Goal: Task Accomplishment & Management: Manage account settings

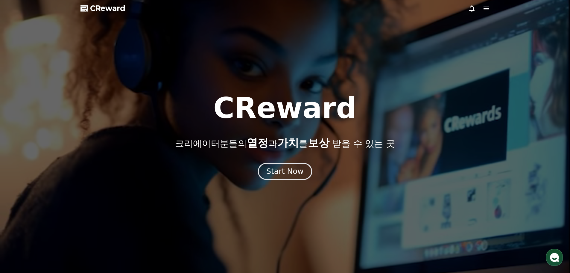
click at [289, 166] on div "Start Now" at bounding box center [284, 171] width 37 height 10
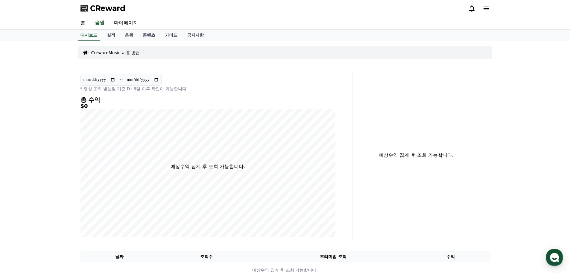
click at [99, 4] on span "CReward" at bounding box center [107, 9] width 35 height 10
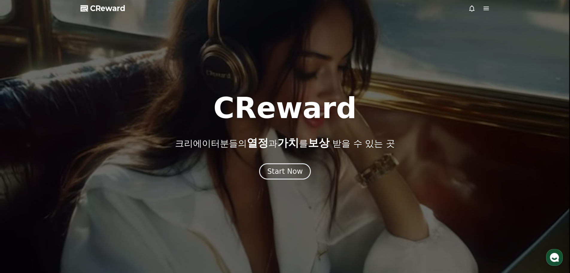
click at [280, 181] on div at bounding box center [285, 136] width 570 height 273
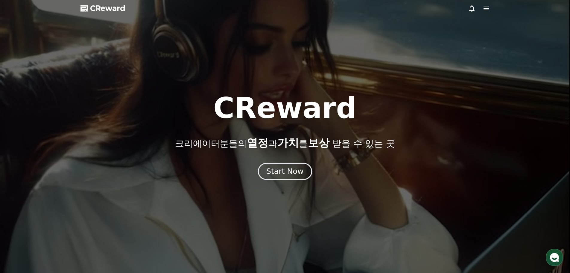
click at [280, 166] on button "Start Now" at bounding box center [285, 171] width 54 height 17
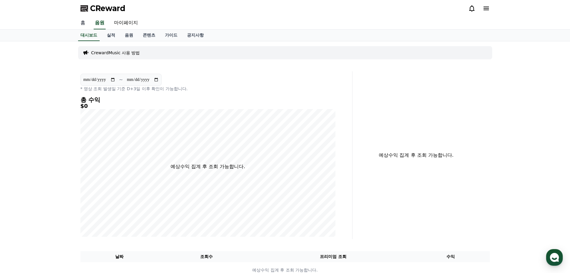
click at [80, 22] on link "홈" at bounding box center [83, 23] width 14 height 13
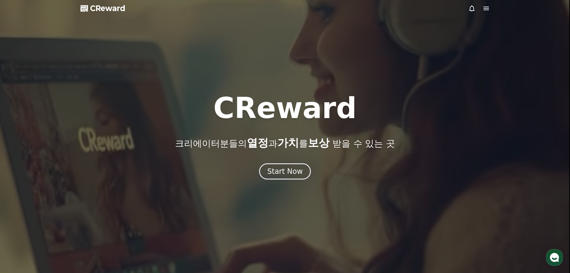
click at [111, 4] on span "CReward" at bounding box center [107, 9] width 35 height 10
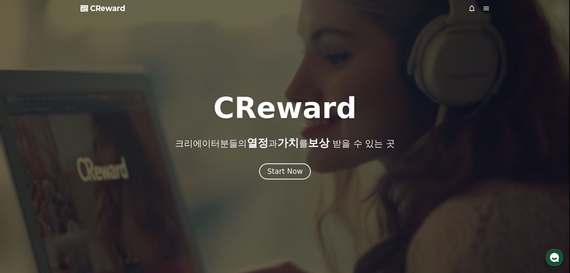
click at [489, 7] on icon at bounding box center [486, 8] width 7 height 7
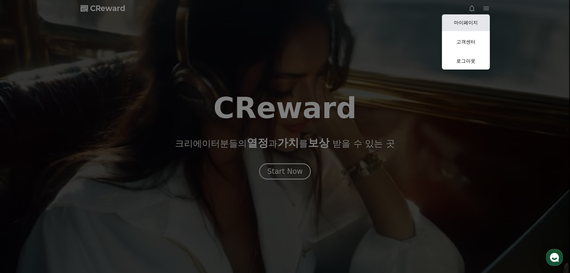
click at [464, 23] on link "마이페이지" at bounding box center [466, 22] width 48 height 17
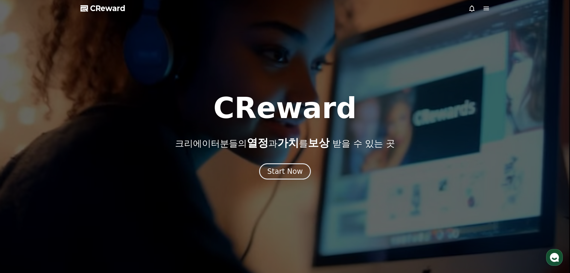
select select "**********"
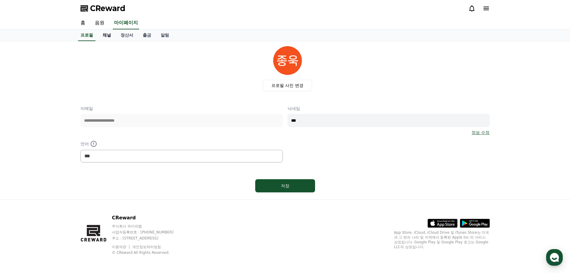
click at [106, 35] on link "채널" at bounding box center [107, 35] width 18 height 11
